Goal: Task Accomplishment & Management: Manage account settings

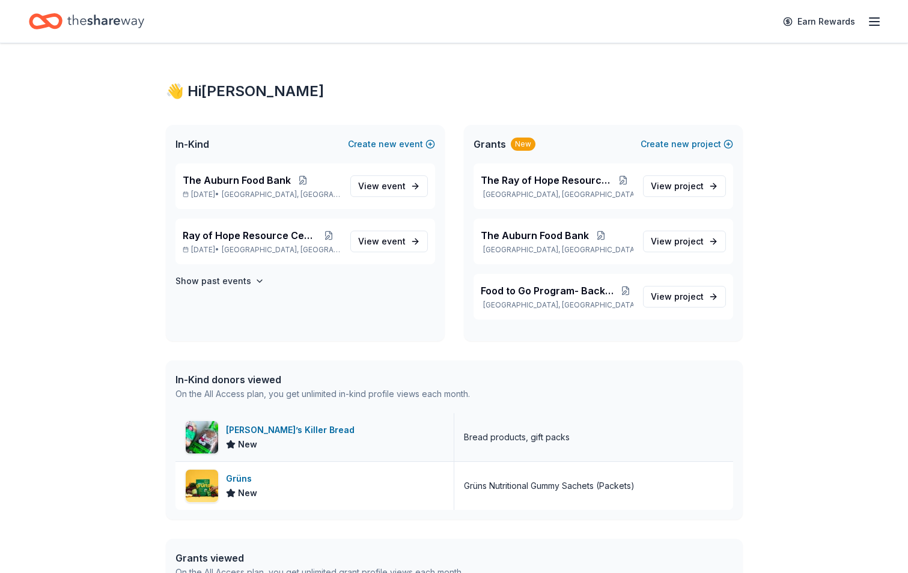
click at [263, 427] on div "[PERSON_NAME]’s Killer Bread" at bounding box center [292, 430] width 133 height 14
click at [281, 192] on span "[GEOGRAPHIC_DATA], [GEOGRAPHIC_DATA]" at bounding box center [281, 195] width 118 height 10
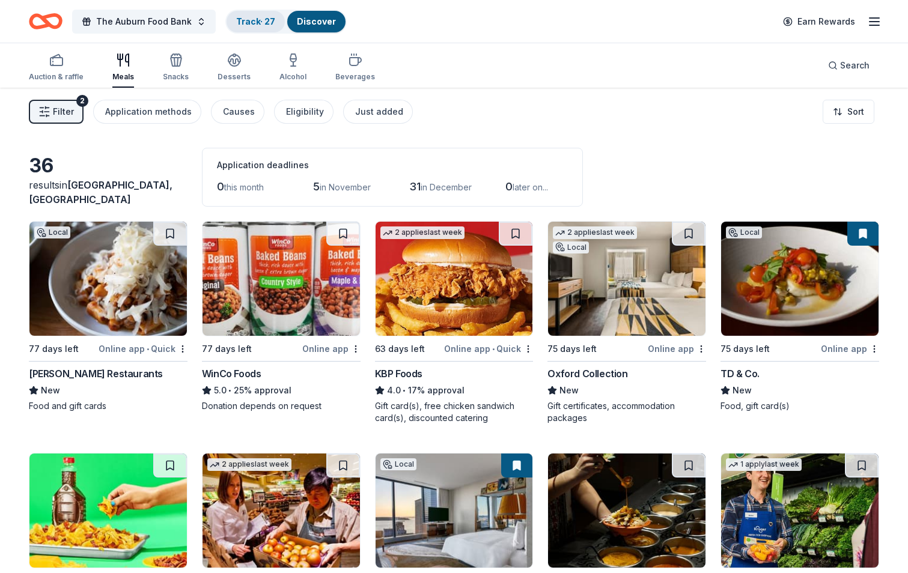
click at [260, 21] on link "Track · 27" at bounding box center [255, 21] width 39 height 10
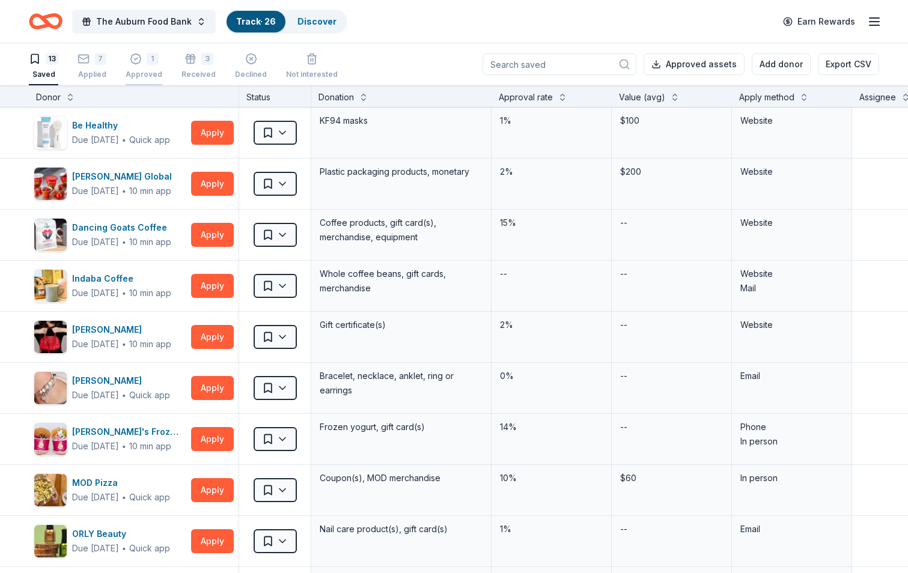
click at [145, 68] on div "1 Approved" at bounding box center [144, 66] width 37 height 26
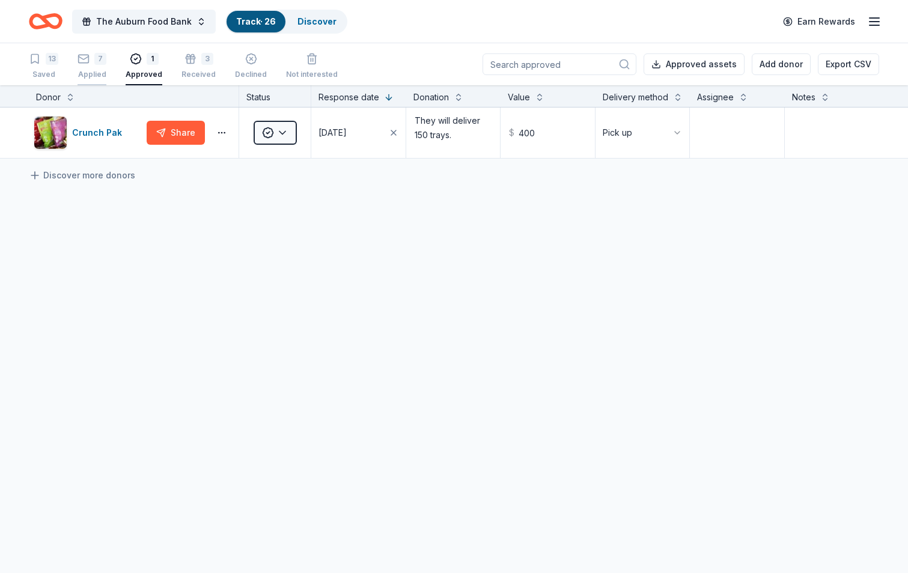
click at [88, 71] on div "Applied" at bounding box center [92, 75] width 29 height 10
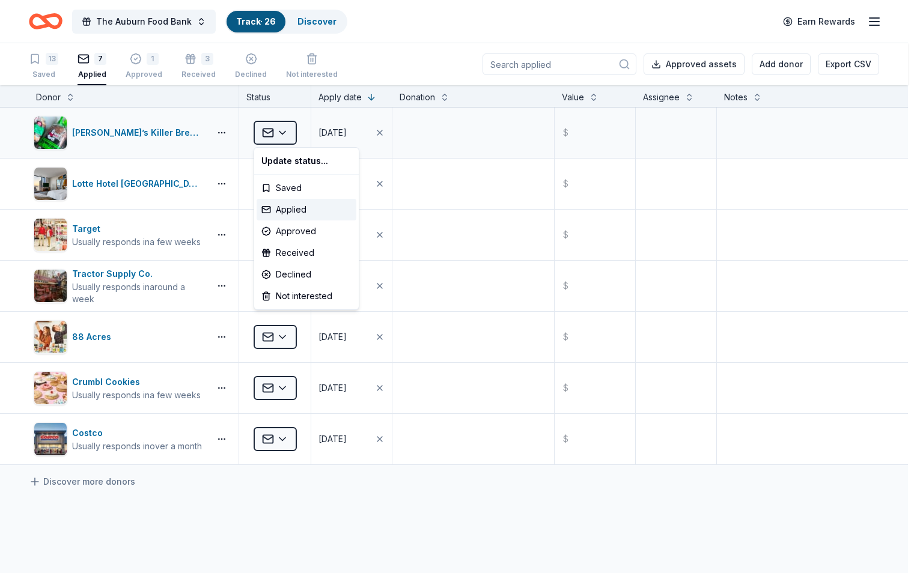
click at [284, 133] on html "The Auburn Food Bank Track · 26 Discover Earn Rewards 13 Saved 7 Applied 1 Appr…" at bounding box center [458, 286] width 917 height 573
click at [271, 276] on div "Declined" at bounding box center [307, 275] width 100 height 22
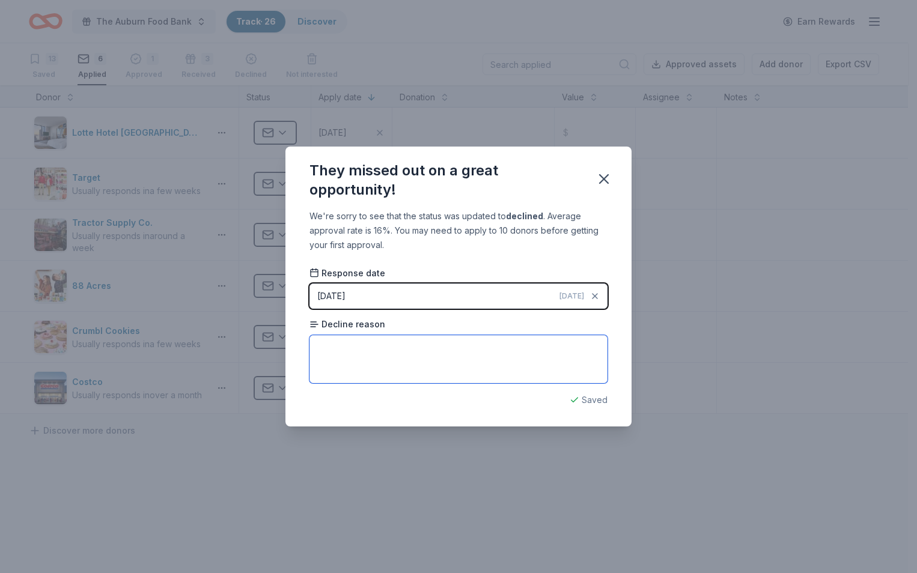
click at [334, 355] on textarea at bounding box center [459, 359] width 298 height 48
type textarea "They Said they only donate in [US_STATE] not [US_STATE][GEOGRAPHIC_DATA]."
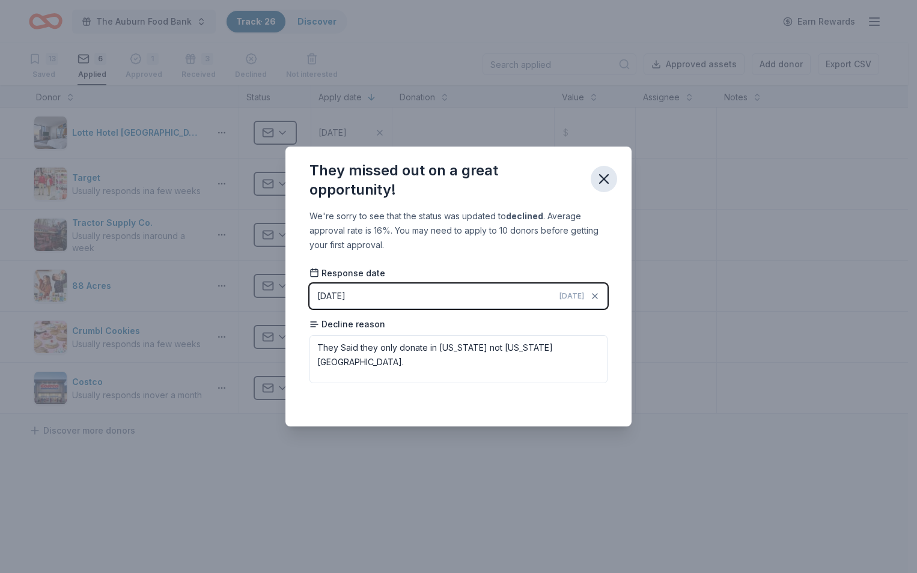
click at [606, 181] on icon "button" at bounding box center [604, 179] width 8 height 8
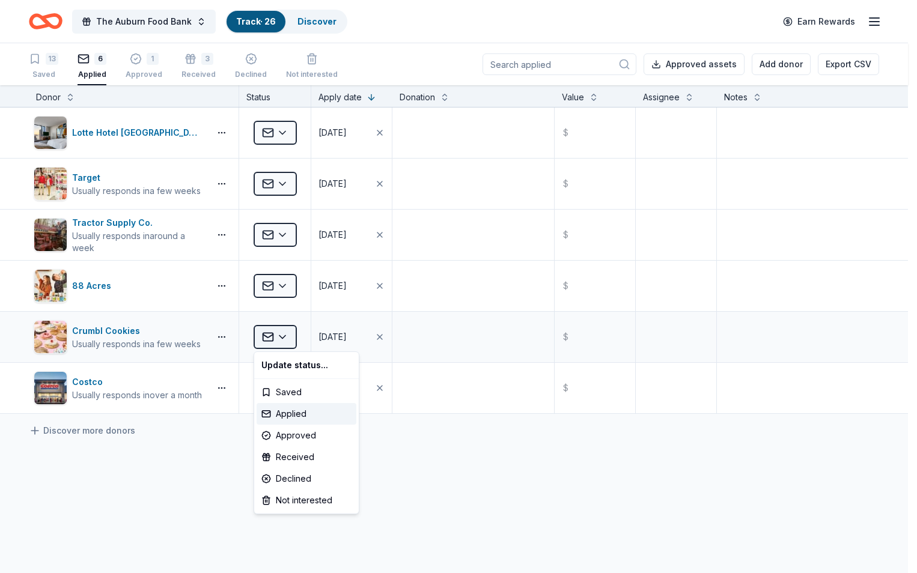
click at [280, 335] on html "The Auburn Food Bank Track · 26 Discover Earn Rewards 13 Saved 6 Applied 1 Appr…" at bounding box center [458, 286] width 917 height 573
click at [286, 483] on div "Declined" at bounding box center [307, 479] width 100 height 22
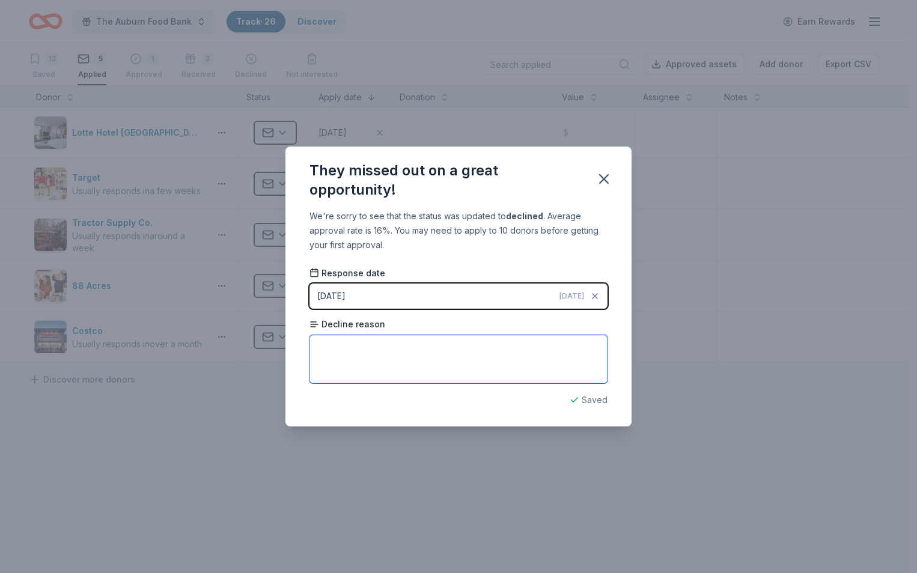
click at [333, 355] on textarea at bounding box center [459, 359] width 298 height 48
type textarea "no response"
click at [608, 176] on icon "button" at bounding box center [604, 179] width 8 height 8
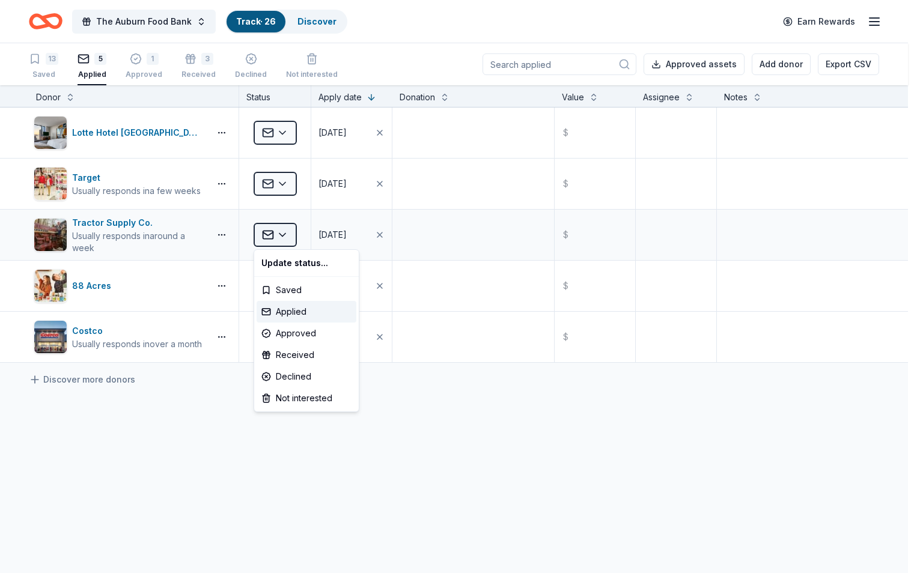
click at [279, 238] on html "The Auburn Food Bank Track · 26 Discover Earn Rewards 13 Saved 5 Applied 1 Appr…" at bounding box center [458, 286] width 917 height 573
click at [269, 379] on div "Declined" at bounding box center [307, 377] width 100 height 22
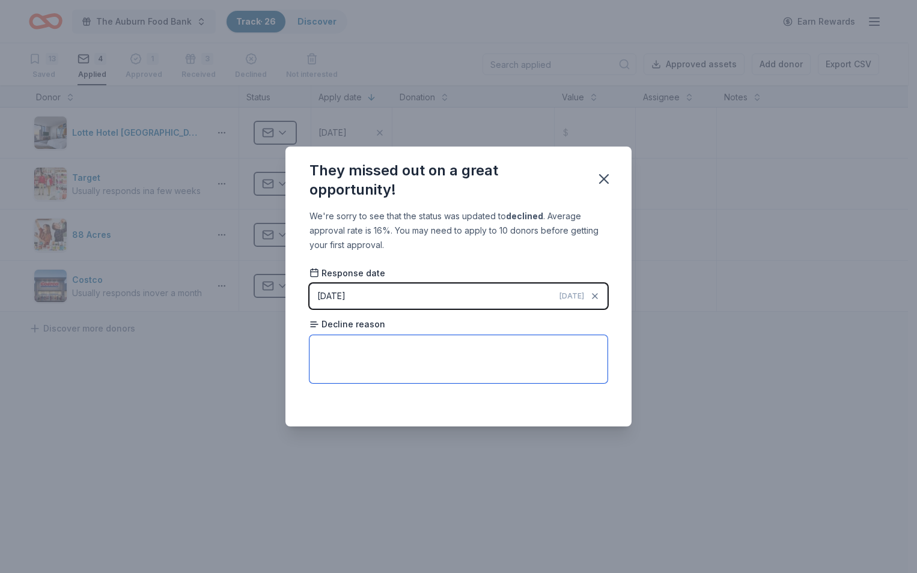
click at [355, 353] on textarea at bounding box center [459, 359] width 298 height 48
type textarea "no response"
click at [610, 180] on icon "button" at bounding box center [604, 179] width 17 height 17
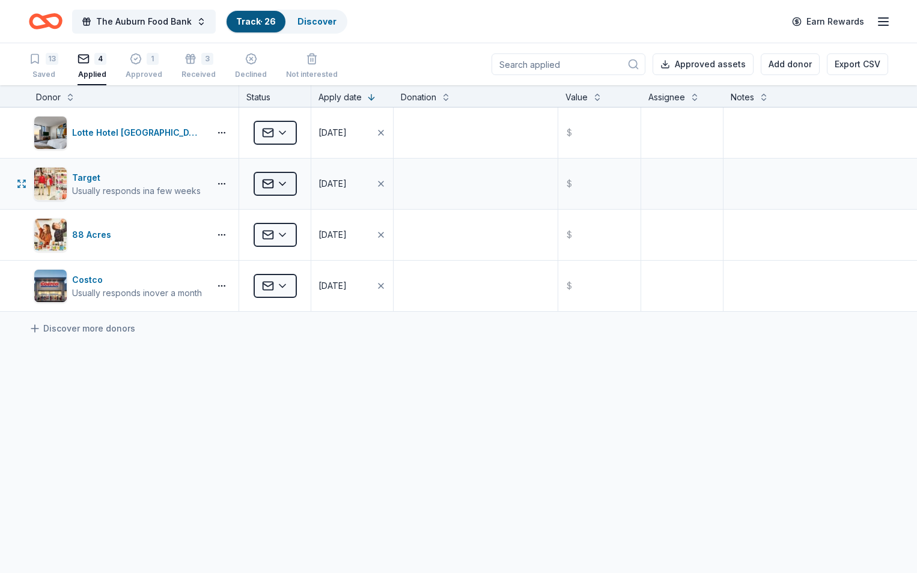
click at [288, 181] on html "The Auburn Food Bank Track · 26 Discover Earn Rewards 13 Saved 4 Applied 1 Appr…" at bounding box center [458, 286] width 917 height 573
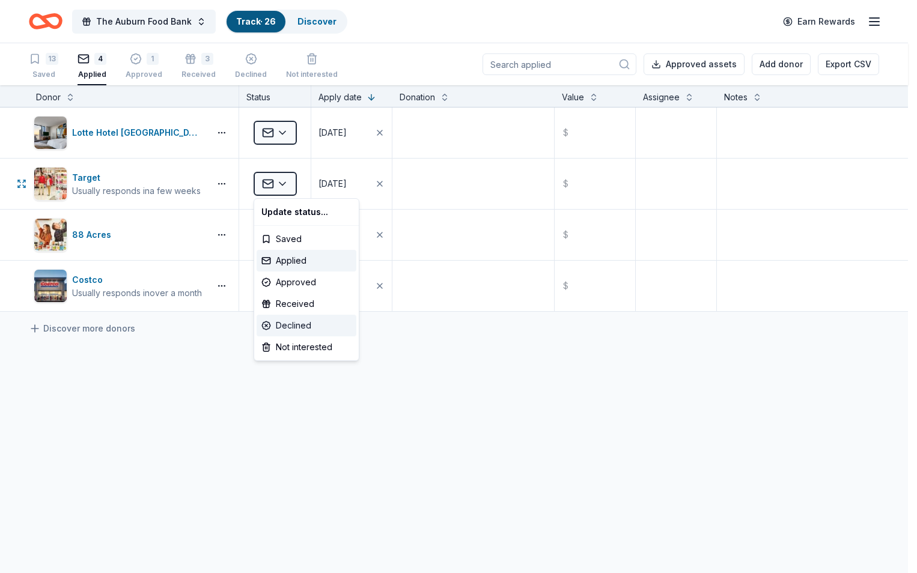
click at [278, 328] on div "Declined" at bounding box center [307, 326] width 100 height 22
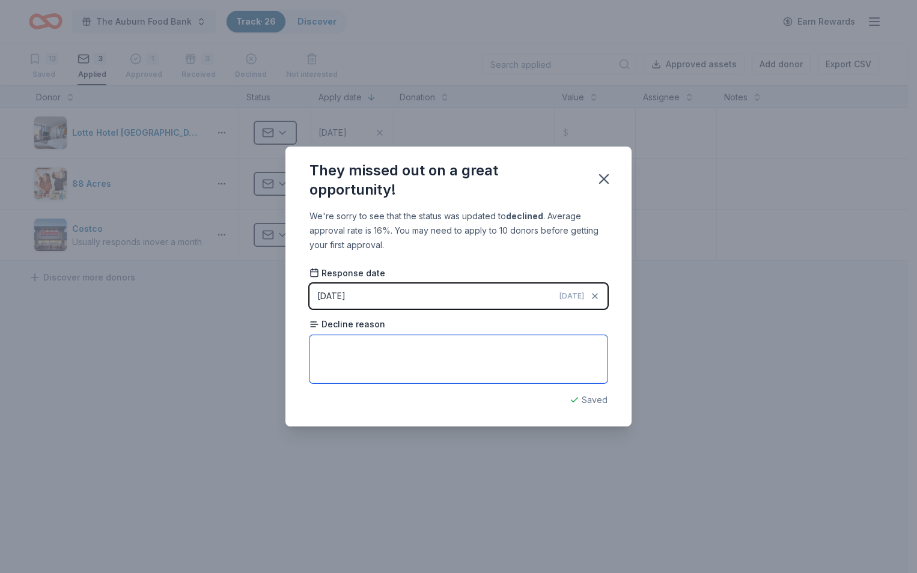
click at [332, 358] on textarea at bounding box center [459, 359] width 298 height 48
type textarea "no response"
click at [607, 174] on icon "button" at bounding box center [604, 179] width 17 height 17
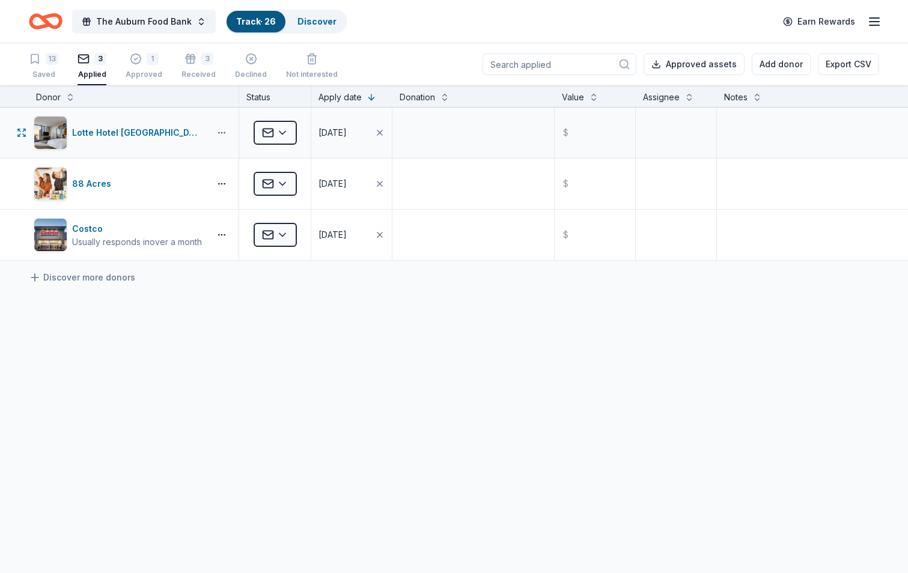
click at [229, 130] on button "button" at bounding box center [222, 133] width 24 height 10
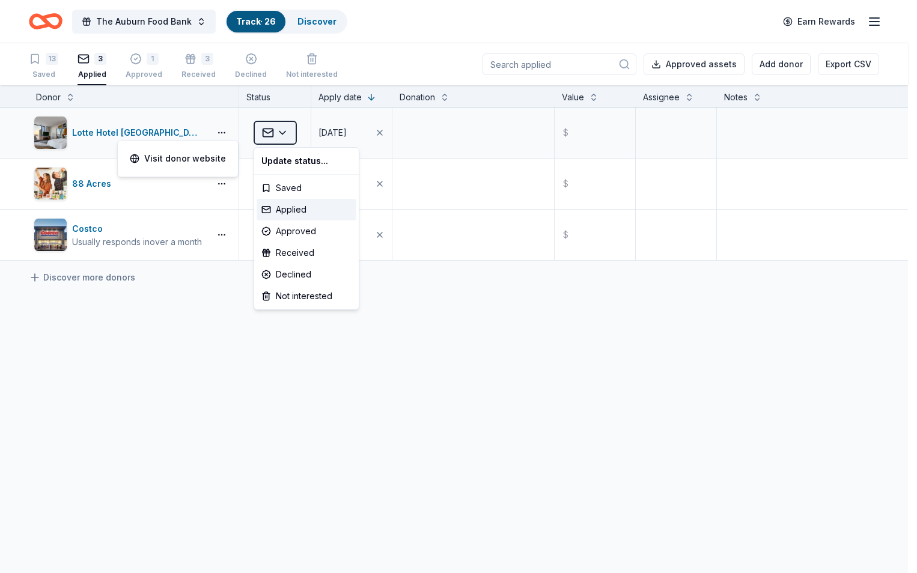
click at [287, 130] on html "The Auburn Food Bank Track · 26 Discover Earn Rewards 13 Saved 3 Applied 1 Appr…" at bounding box center [458, 286] width 917 height 573
click at [294, 267] on div "Declined" at bounding box center [307, 275] width 100 height 22
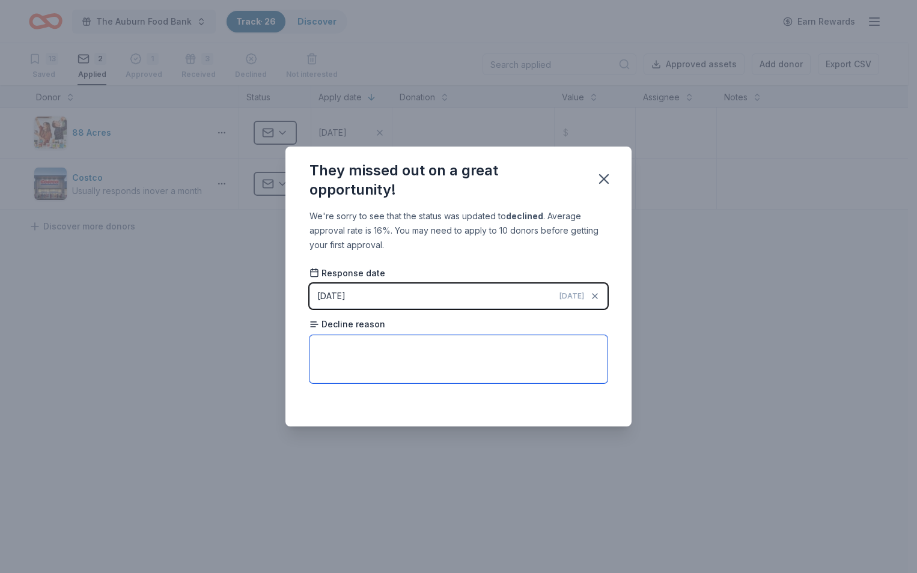
click at [344, 349] on textarea at bounding box center [459, 359] width 298 height 48
type textarea "no response"
click at [602, 185] on icon "button" at bounding box center [604, 179] width 17 height 17
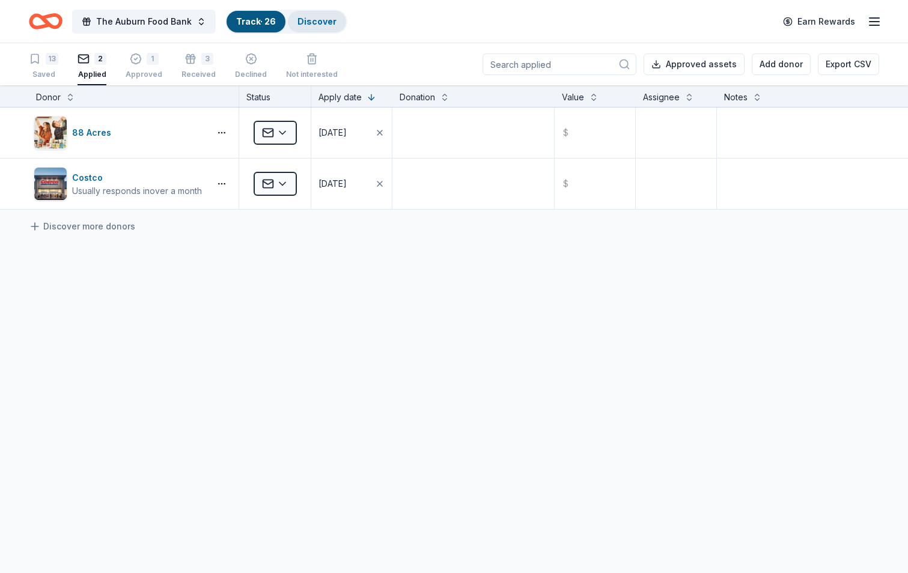
click at [303, 22] on link "Discover" at bounding box center [317, 21] width 39 height 10
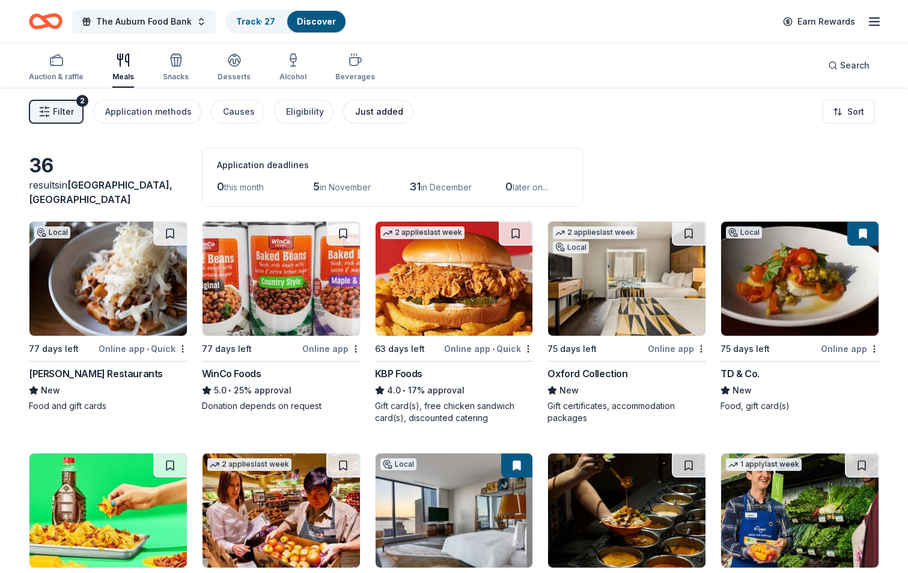
click at [366, 108] on div "Just added" at bounding box center [379, 112] width 48 height 14
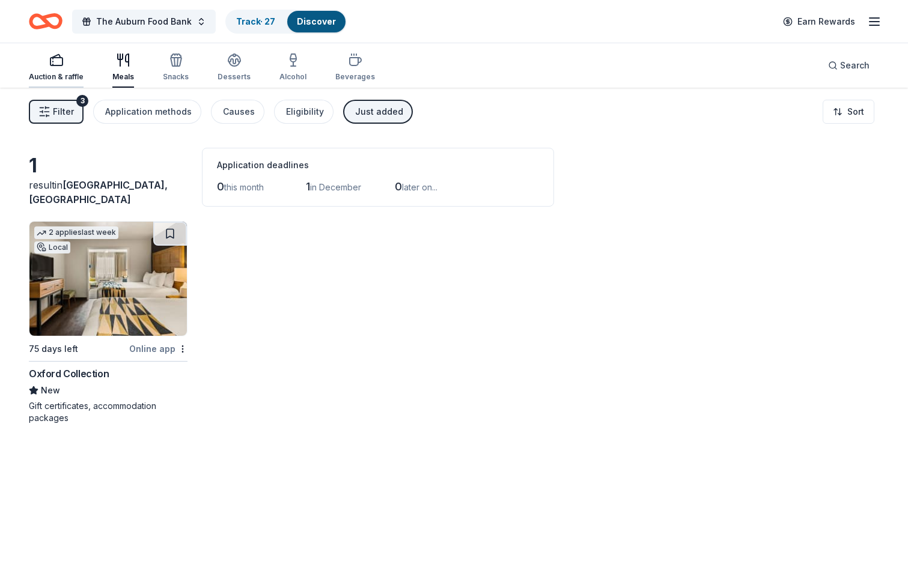
click at [55, 70] on div "Auction & raffle" at bounding box center [56, 67] width 55 height 29
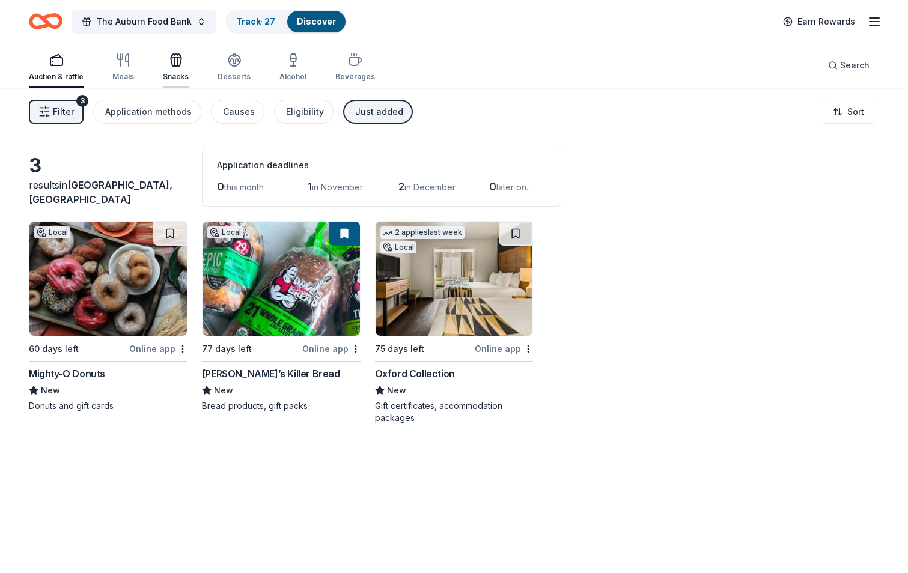
click at [171, 66] on icon "button" at bounding box center [176, 62] width 11 height 8
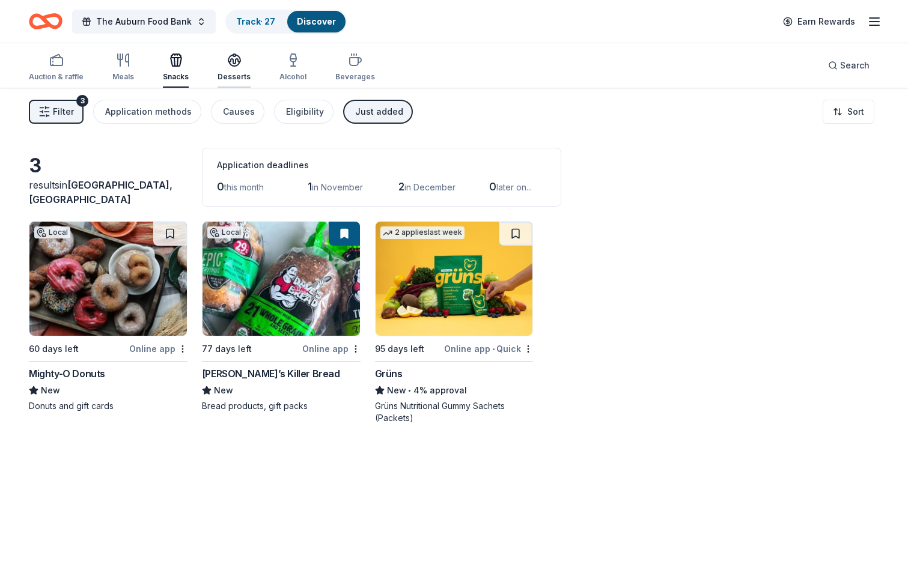
click at [227, 64] on icon "button" at bounding box center [234, 60] width 14 height 14
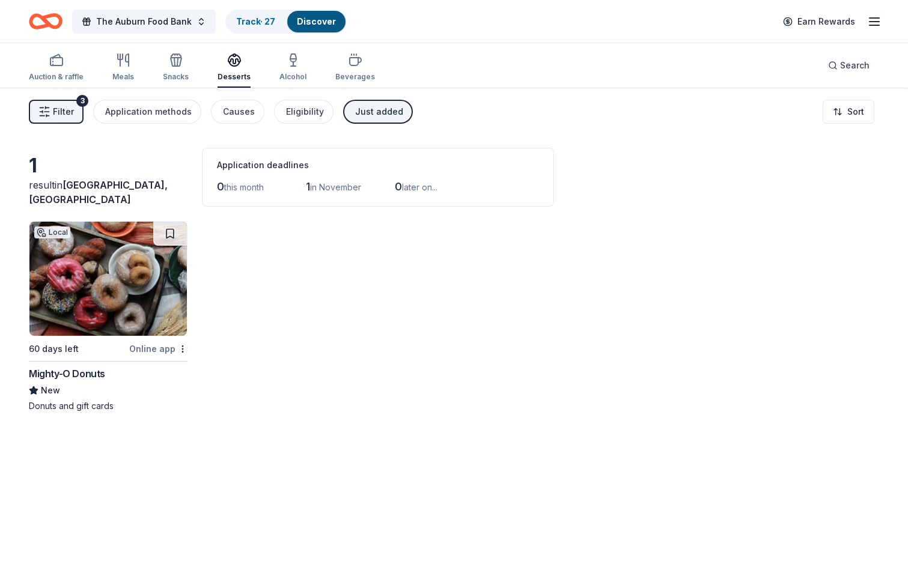
click at [302, 66] on div "Auction & raffle Meals Snacks Desserts Alcohol Beverages" at bounding box center [202, 68] width 346 height 40
click at [288, 76] on div "Alcohol" at bounding box center [292, 77] width 27 height 10
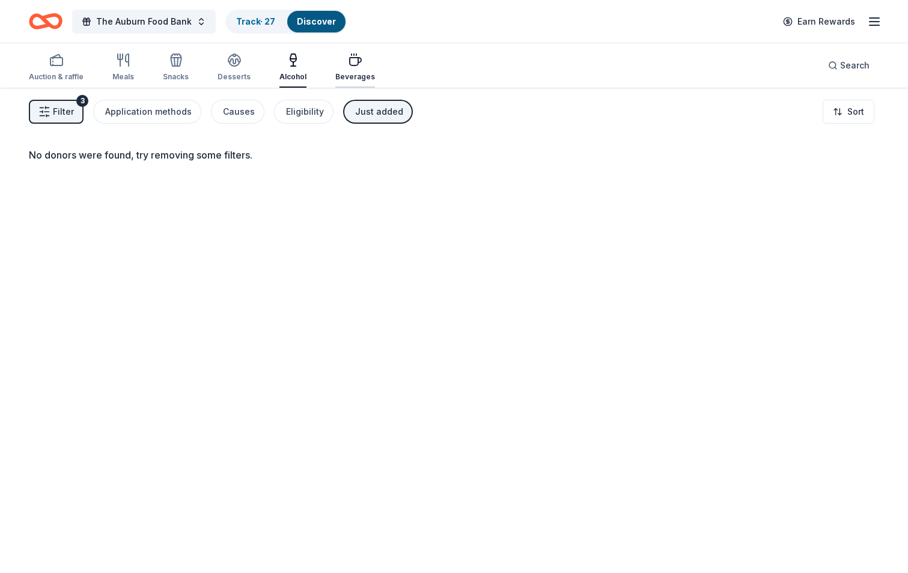
click at [351, 73] on div "Beverages" at bounding box center [355, 77] width 40 height 10
